Goal: Navigation & Orientation: Find specific page/section

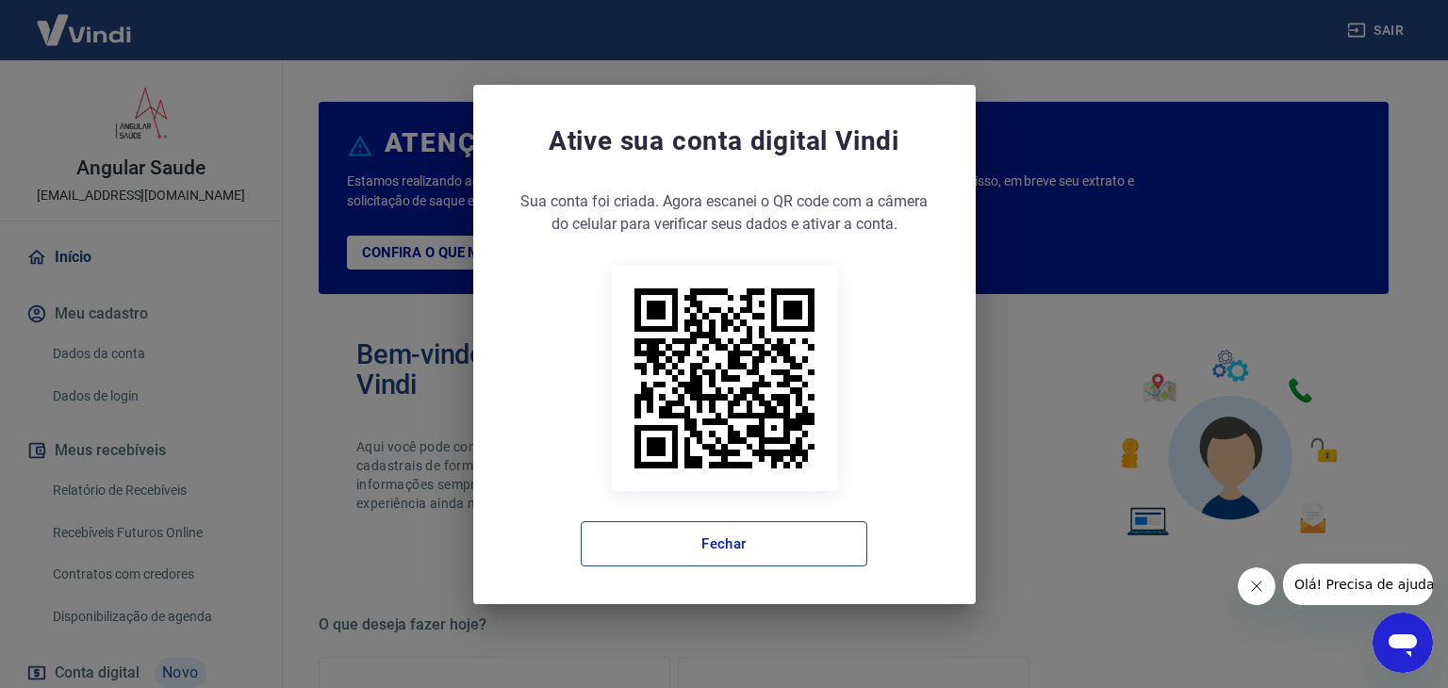
click at [716, 548] on button "Fechar" at bounding box center [724, 543] width 287 height 45
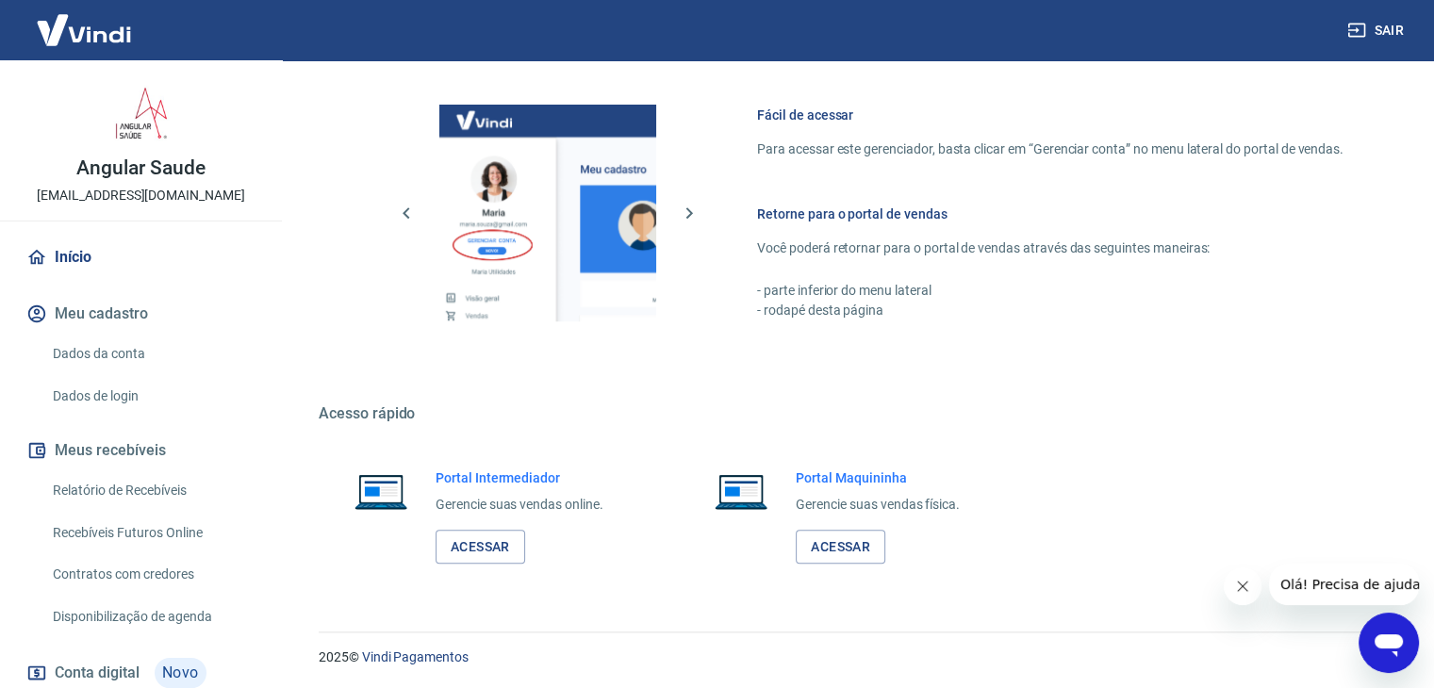
scroll to position [996, 0]
click at [495, 549] on link "Acessar" at bounding box center [481, 546] width 90 height 35
